Goal: Task Accomplishment & Management: Use online tool/utility

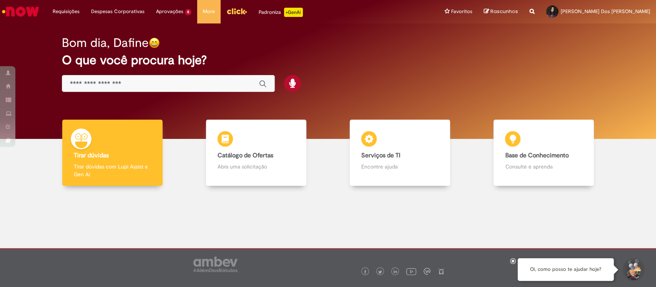
scroll to position [2, 0]
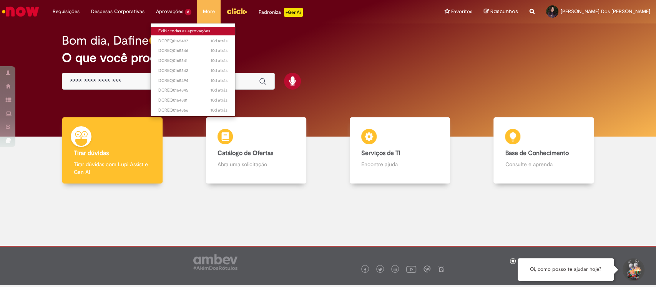
click at [173, 28] on link "Exibir todas as aprovações" at bounding box center [193, 31] width 85 height 8
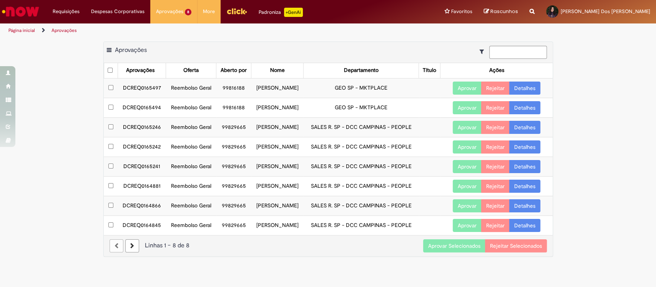
click at [456, 242] on button "Aprovar Selecionados" at bounding box center [454, 245] width 62 height 13
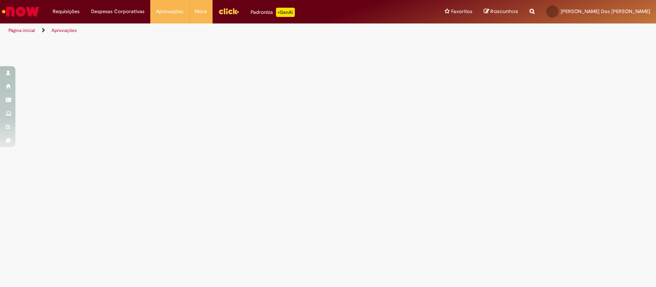
click at [29, 5] on img "Ir para a Homepage" at bounding box center [21, 11] width 40 height 15
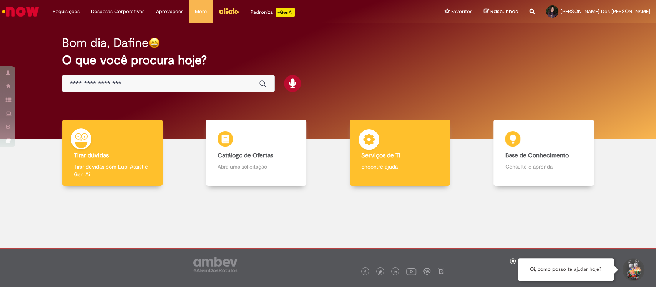
click at [397, 139] on div "Serviços de TI Serviços de TI Encontre ajuda" at bounding box center [400, 153] width 100 height 67
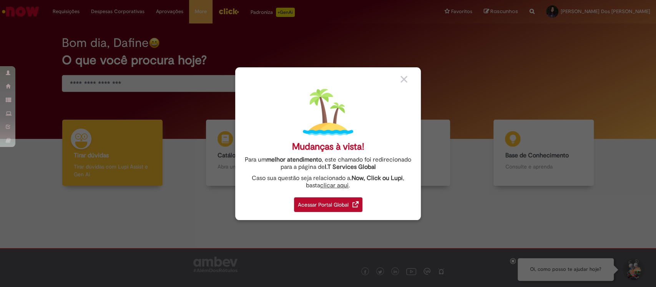
click at [338, 207] on div "Acessar Portal Global" at bounding box center [328, 204] width 68 height 15
